Goal: Information Seeking & Learning: Check status

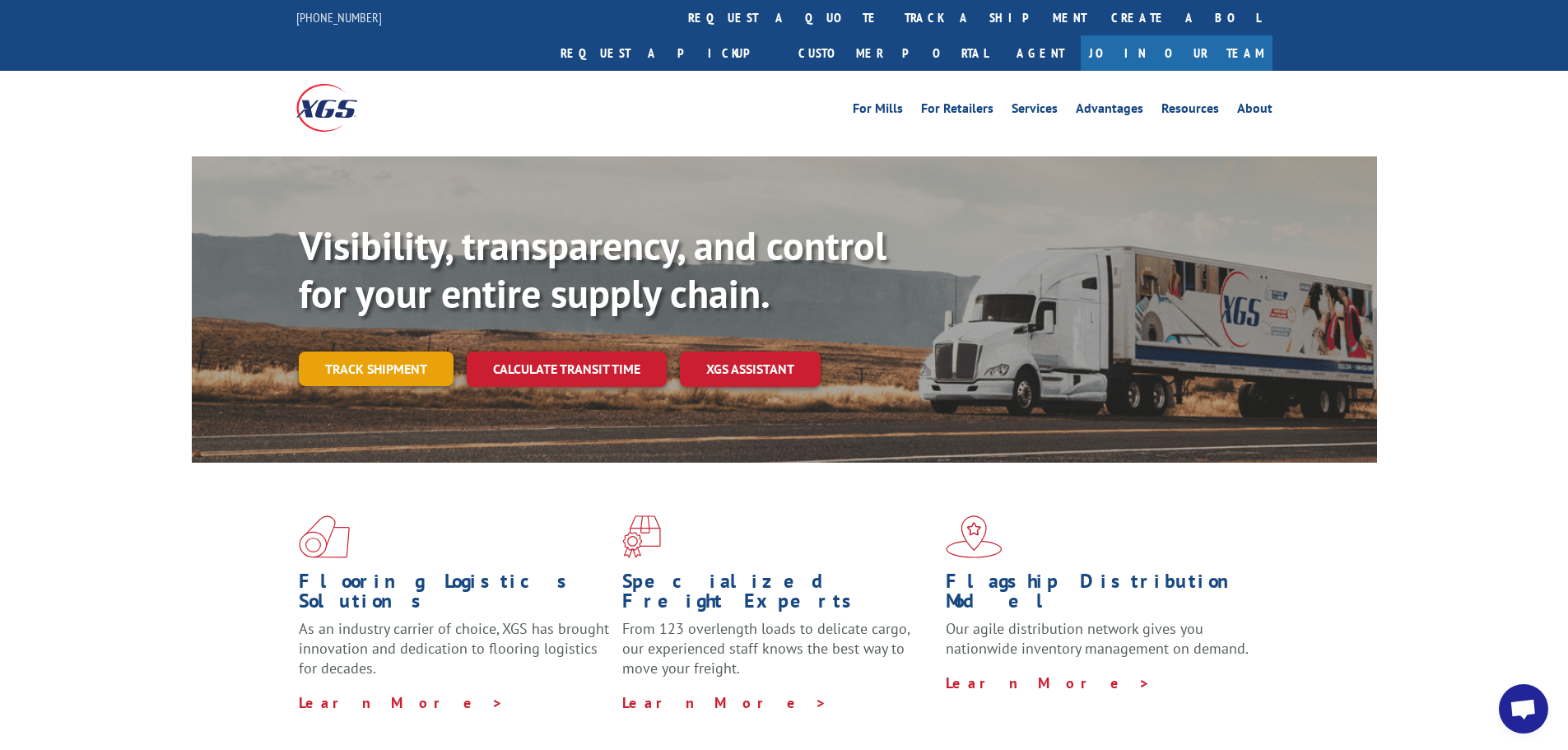
click at [411, 352] on link "Track shipment" at bounding box center [375, 369] width 155 height 34
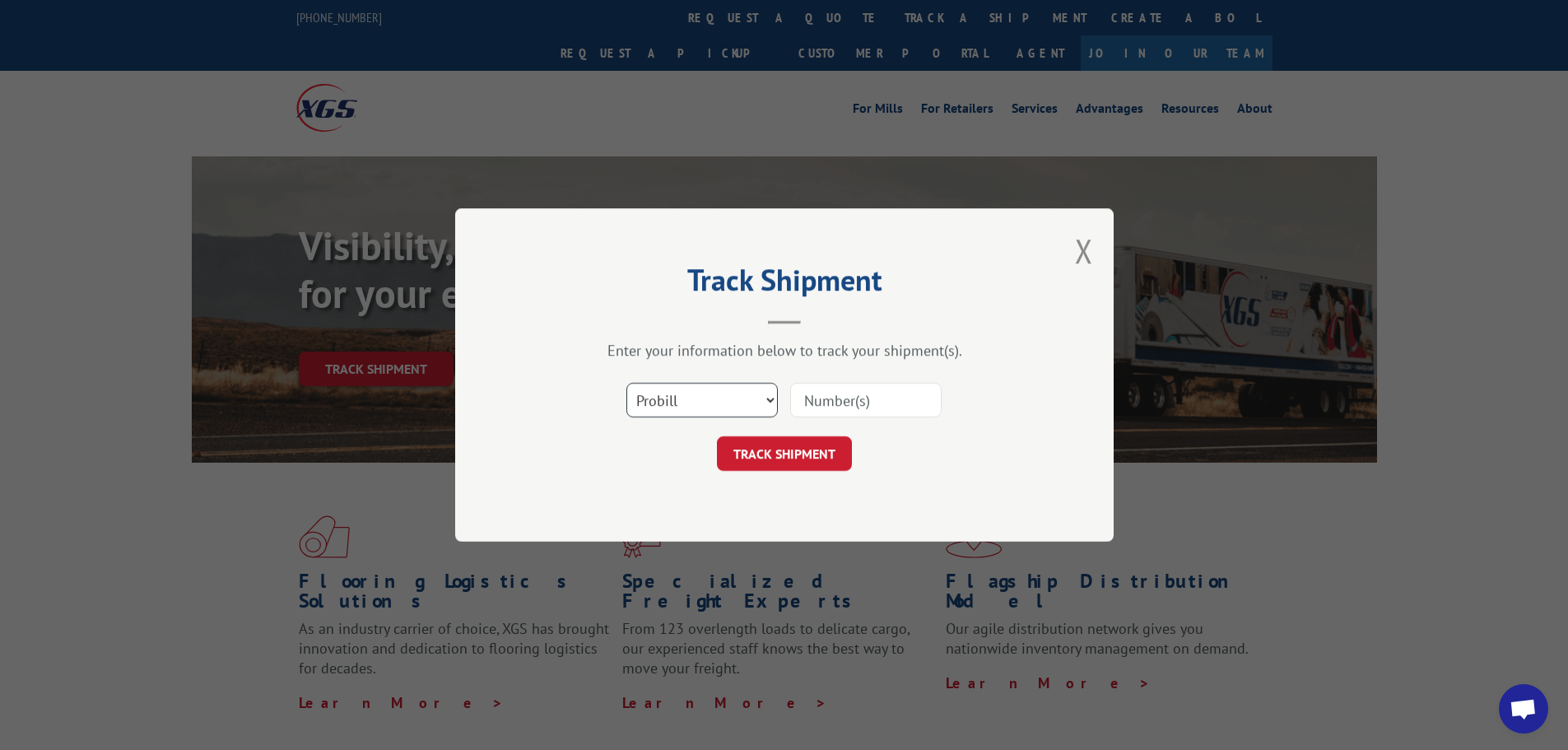
click at [737, 405] on select "Select category... Probill BOL PO" at bounding box center [703, 399] width 152 height 34
select select "bol"
click at [627, 382] on select "Select category... Probill BOL PO" at bounding box center [703, 399] width 152 height 34
click at [829, 396] on input at bounding box center [866, 399] width 152 height 34
type input "816272"
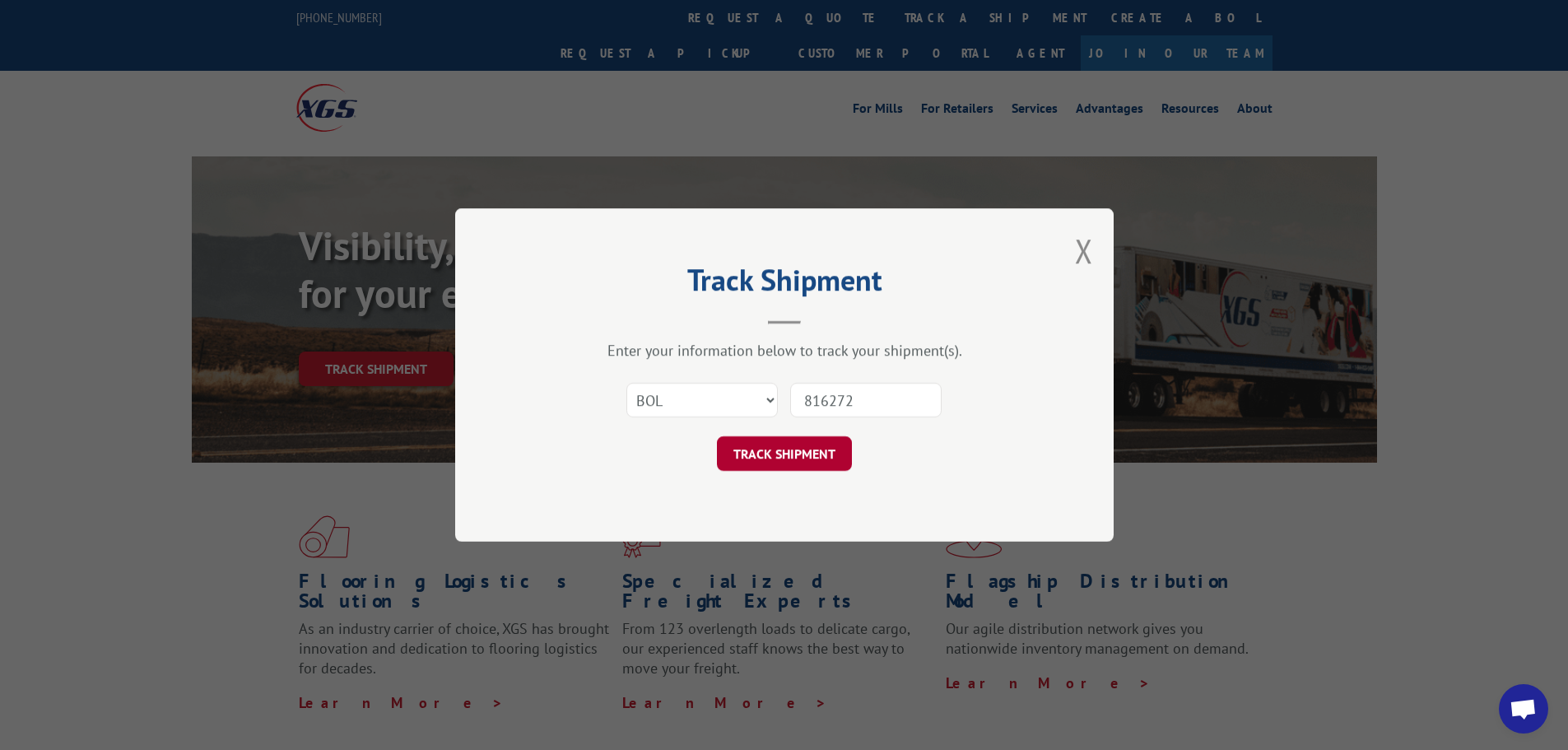
click at [823, 444] on button "TRACK SHIPMENT" at bounding box center [784, 453] width 135 height 34
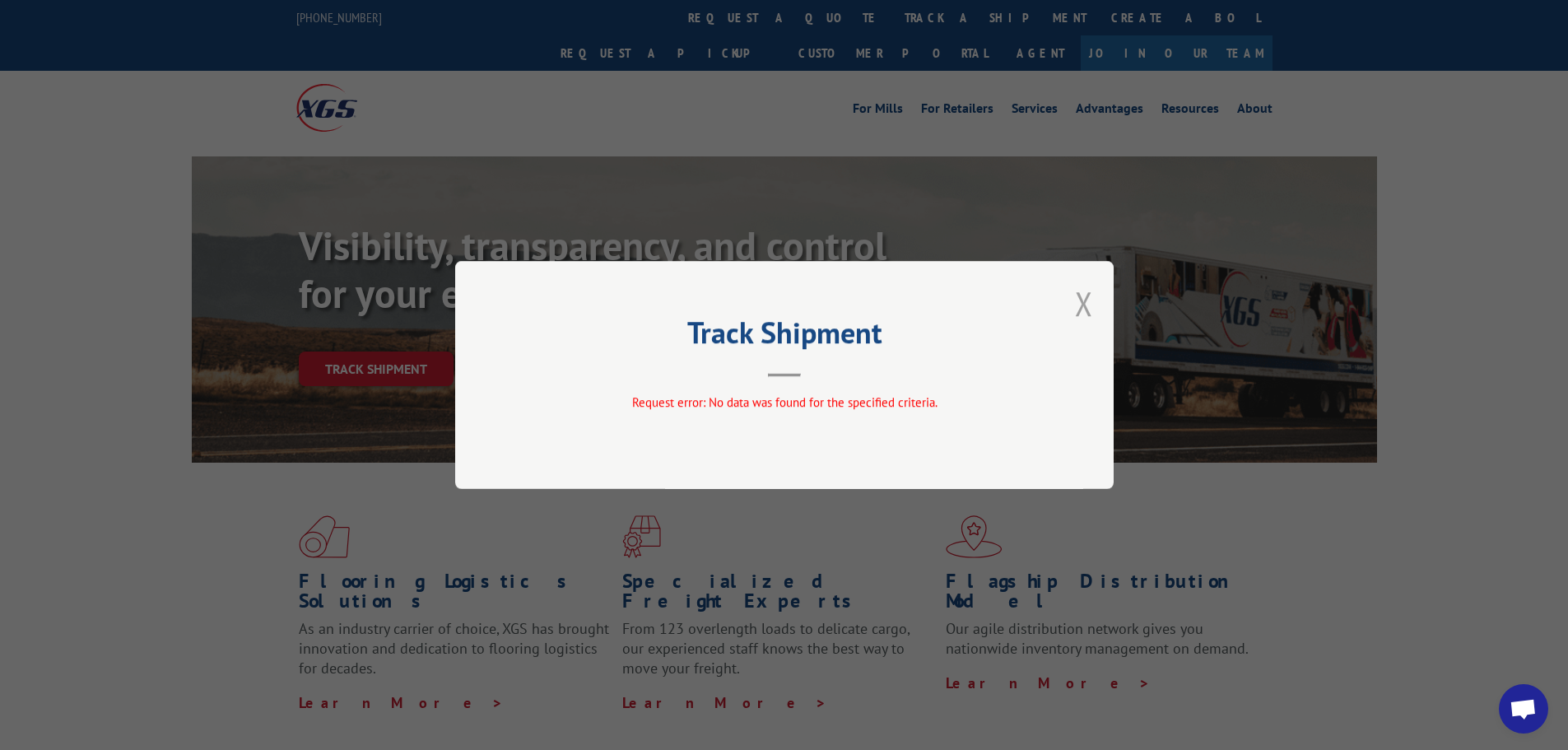
click at [1083, 305] on button "Close modal" at bounding box center [1084, 304] width 18 height 43
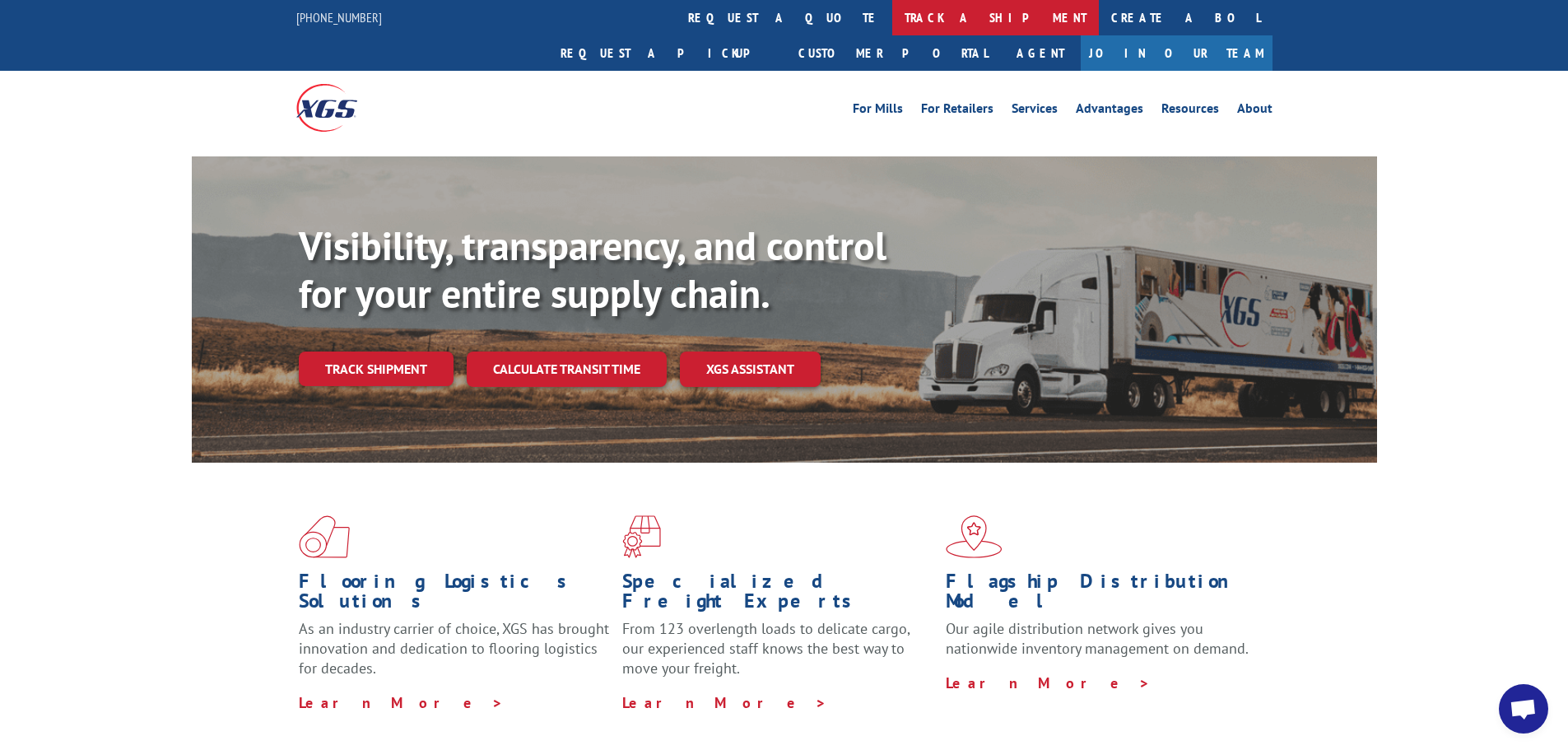
click at [893, 22] on link "track a shipment" at bounding box center [996, 18] width 207 height 35
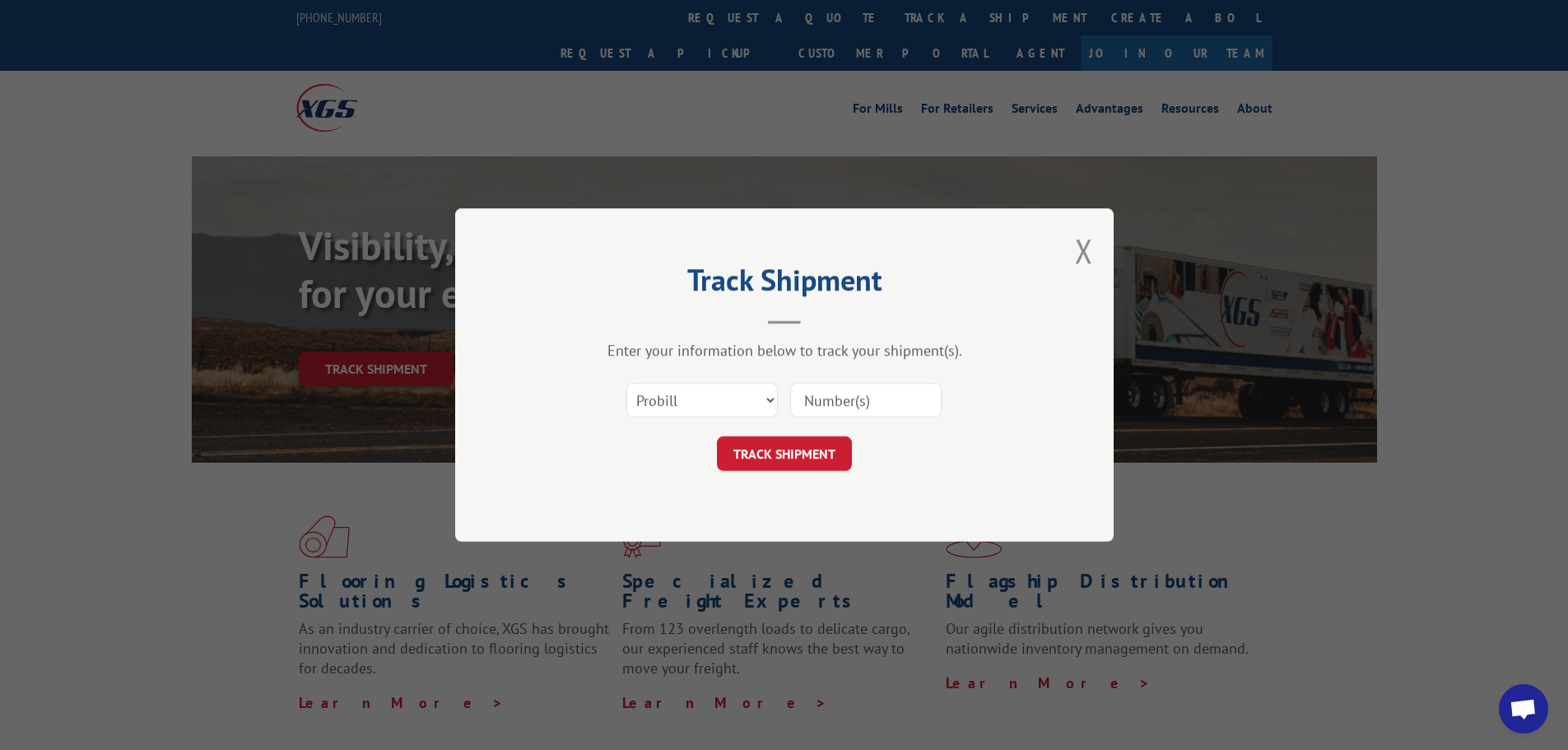
click at [822, 403] on input at bounding box center [866, 399] width 152 height 34
type input "816272"
click at [816, 457] on button "TRACK SHIPMENT" at bounding box center [784, 453] width 135 height 34
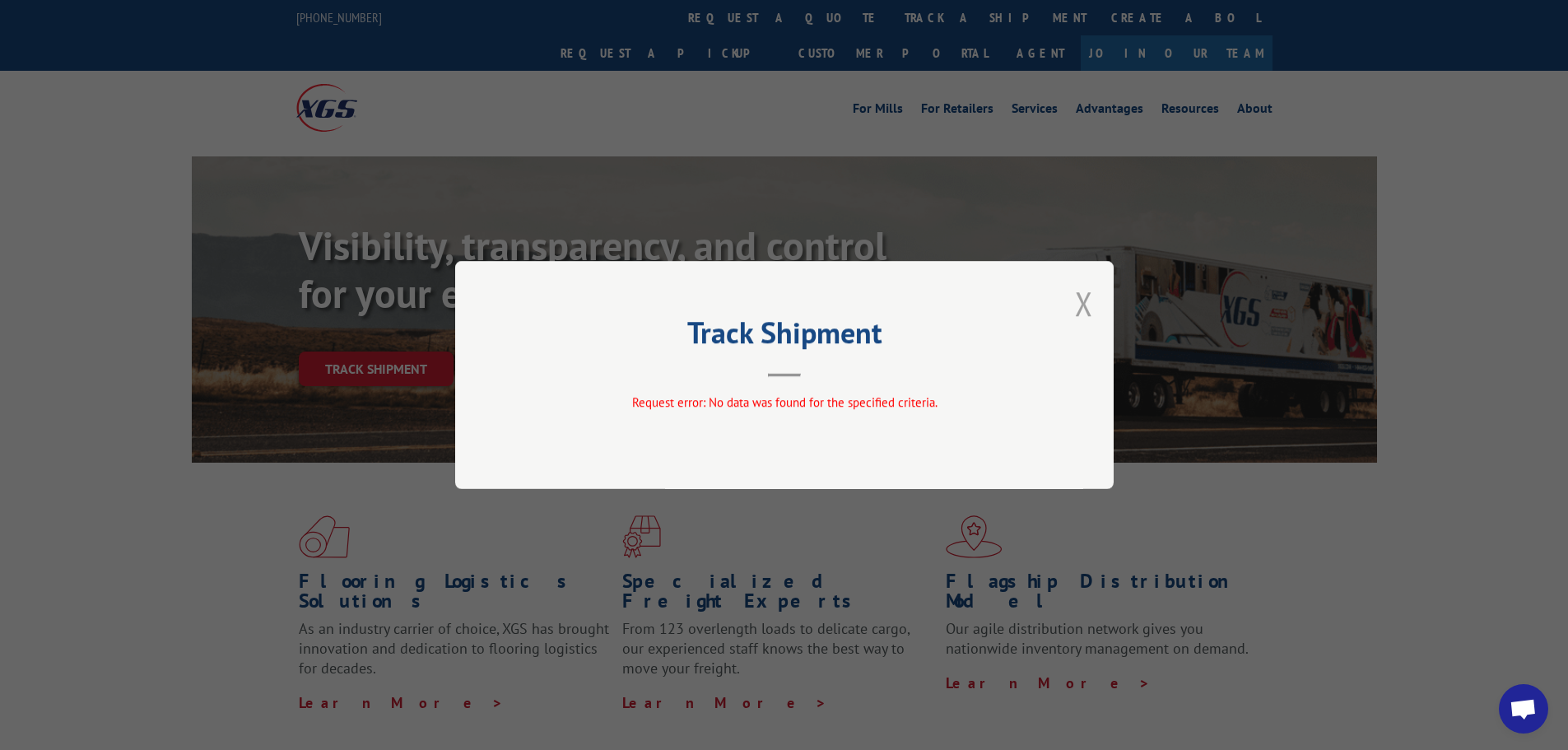
click at [1084, 305] on button "Close modal" at bounding box center [1084, 304] width 18 height 43
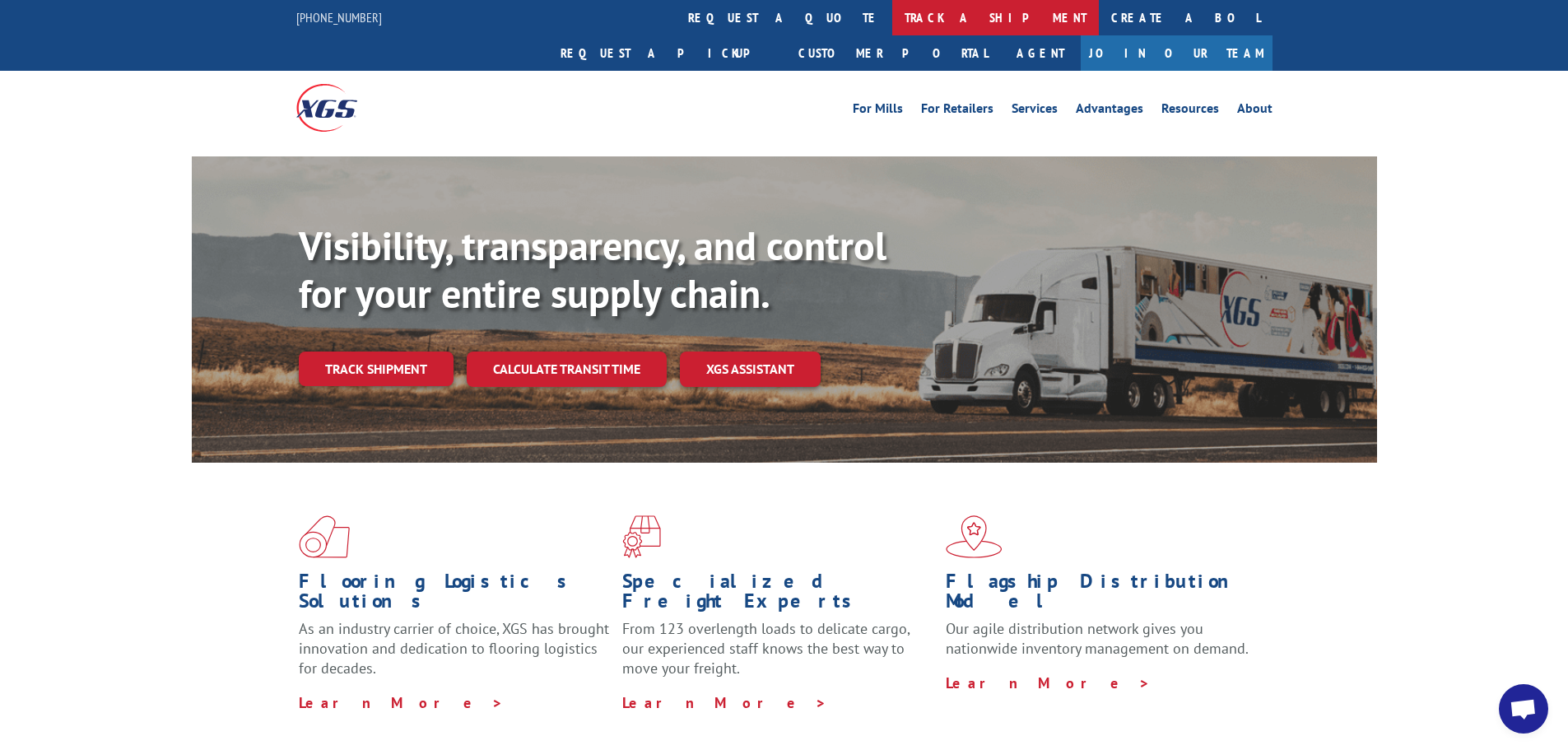
click at [893, 21] on link "track a shipment" at bounding box center [996, 18] width 207 height 35
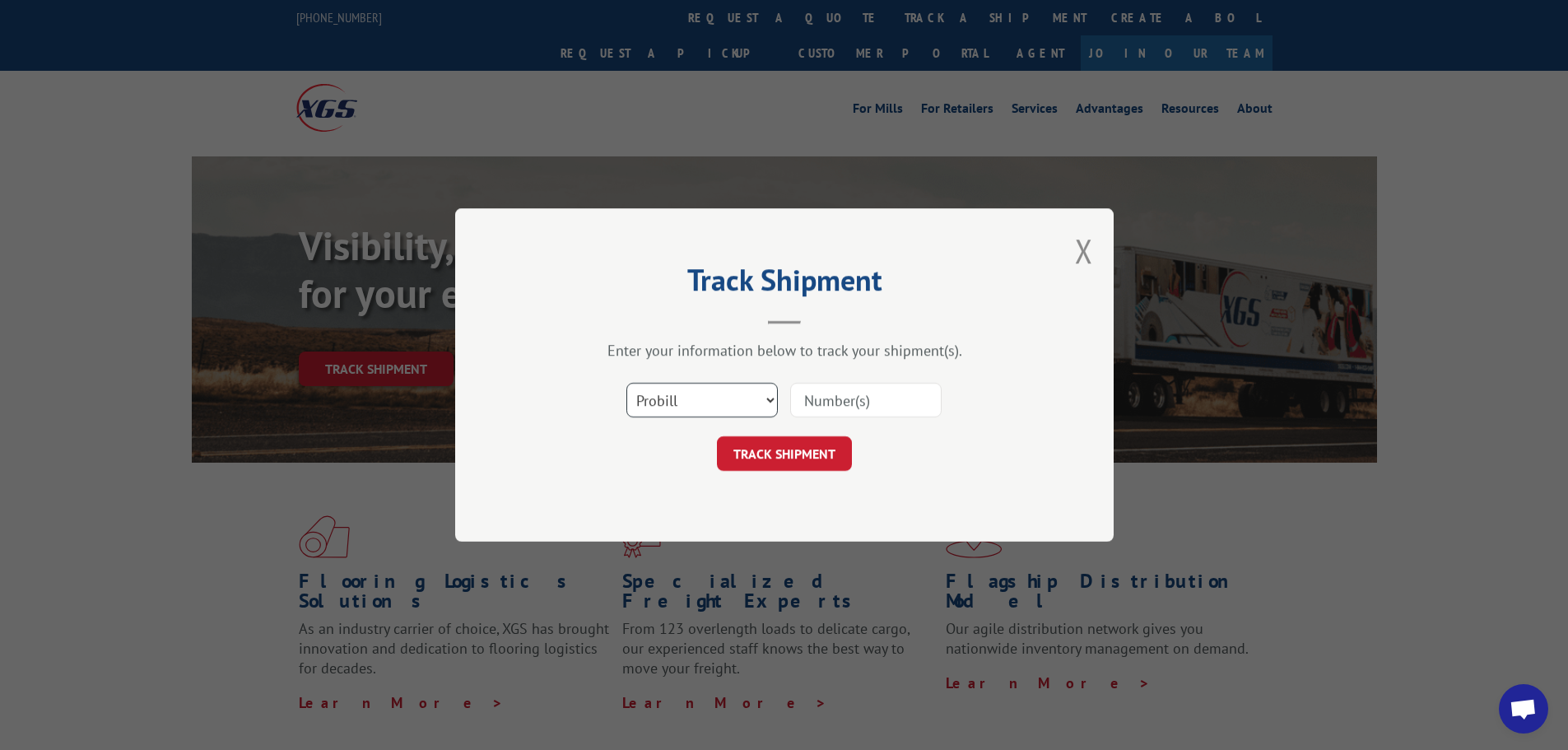
click at [737, 402] on select "Select category... Probill BOL PO" at bounding box center [703, 399] width 152 height 34
select select "bol"
click at [627, 382] on select "Select category... Probill BOL PO" at bounding box center [703, 399] width 152 height 34
click at [825, 402] on input at bounding box center [866, 399] width 152 height 34
type input "816272"
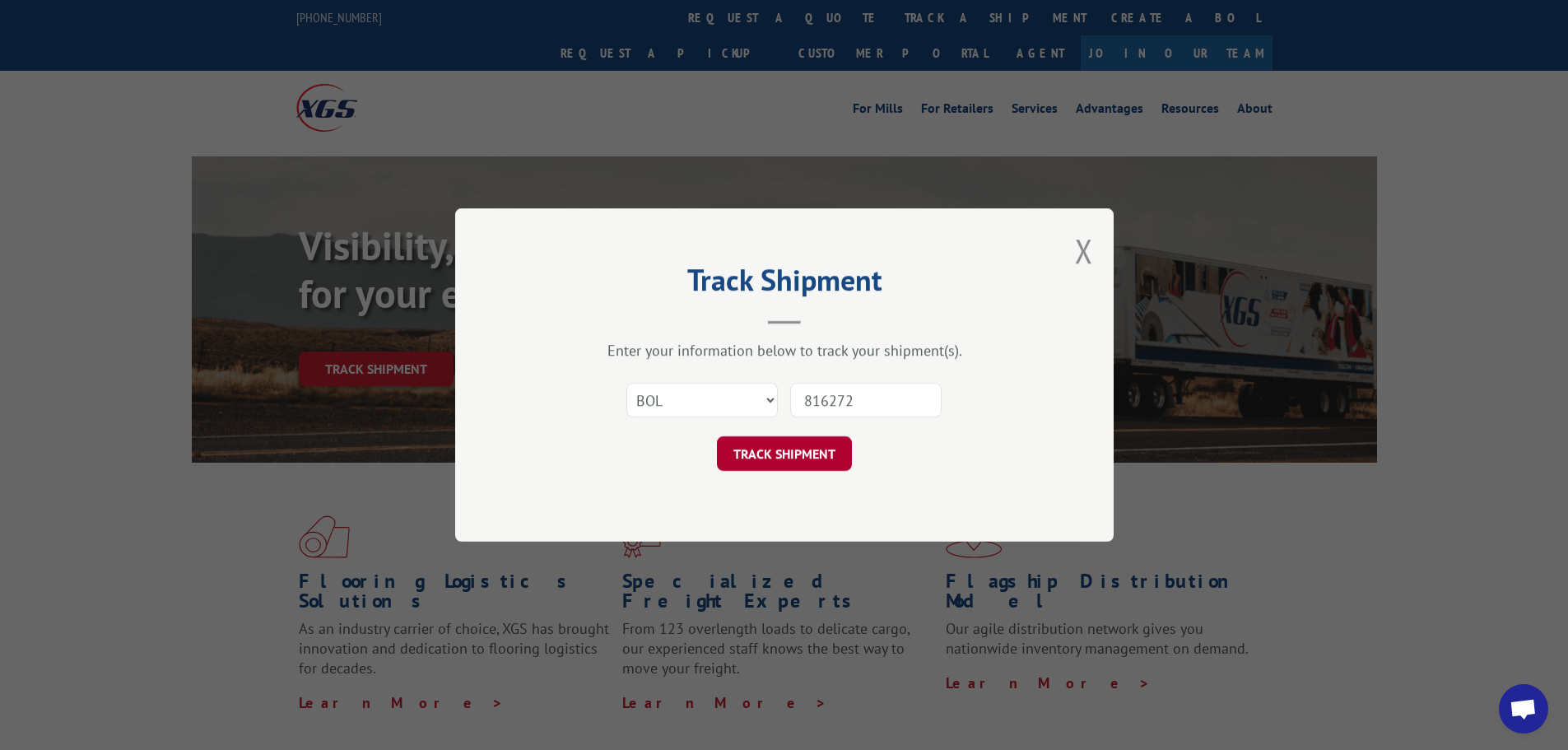
click at [785, 443] on button "TRACK SHIPMENT" at bounding box center [784, 453] width 135 height 34
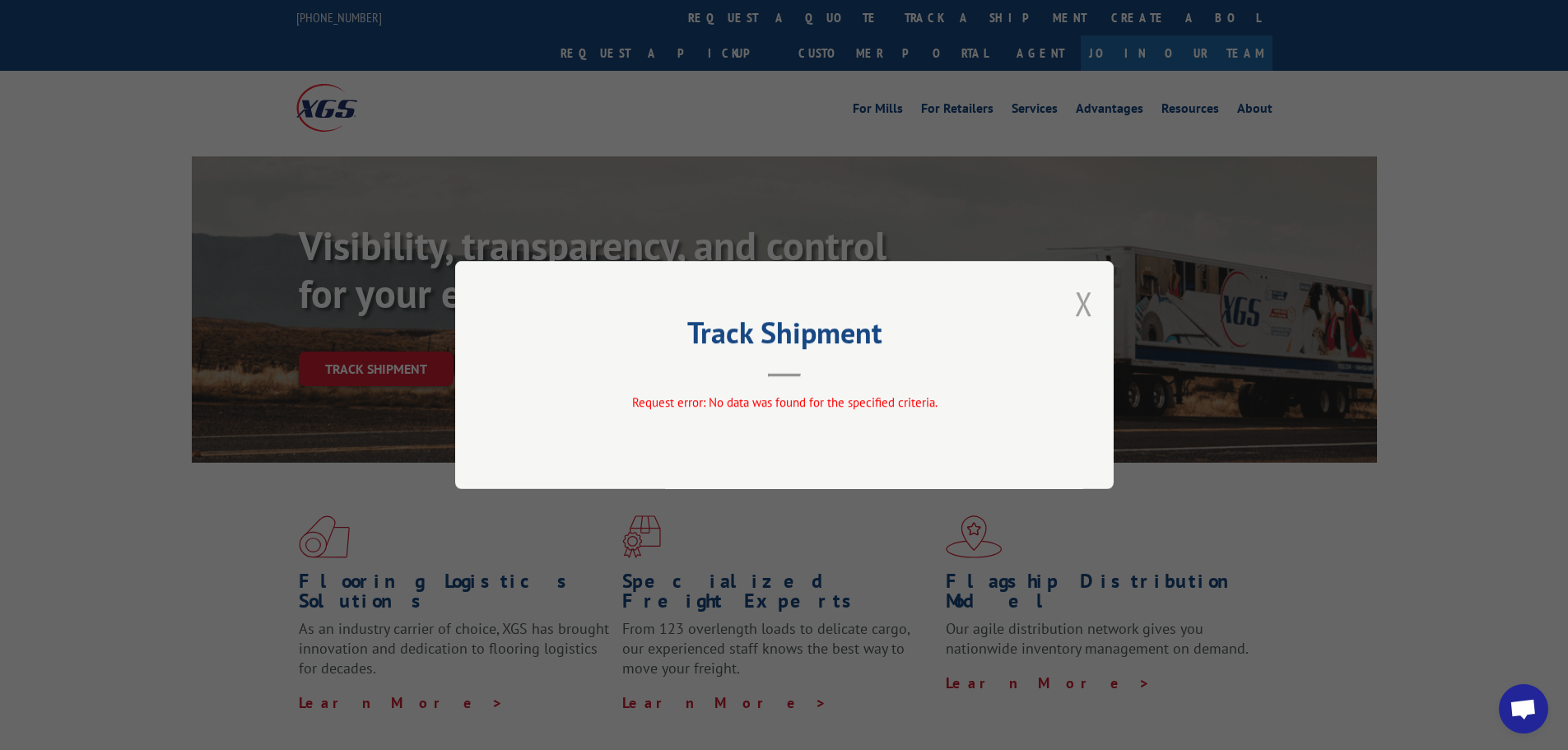
click at [1082, 306] on button "Close modal" at bounding box center [1084, 304] width 18 height 43
